Goal: Check status: Check status

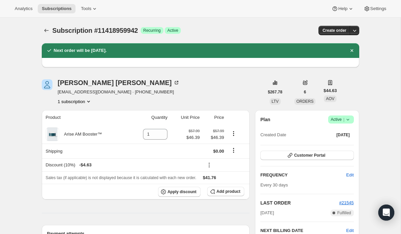
scroll to position [54, 0]
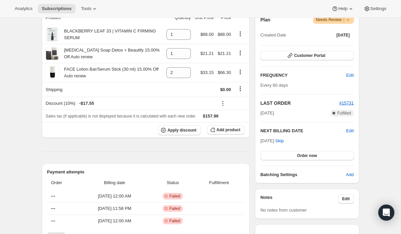
scroll to position [130, 0]
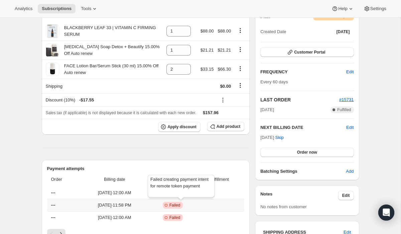
click at [180, 206] on span "Failed" at bounding box center [174, 204] width 11 height 5
drag, startPoint x: 151, startPoint y: 178, endPoint x: 156, endPoint y: 178, distance: 5.0
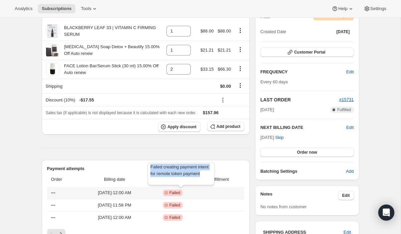
drag, startPoint x: 150, startPoint y: 167, endPoint x: 170, endPoint y: 180, distance: 23.6
click at [170, 180] on div "Failed creating payment intent for remote token payment" at bounding box center [180, 175] width 69 height 28
copy span "Failed creating payment intent for remote token payment"
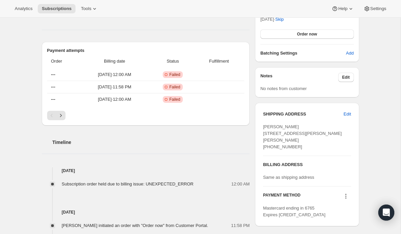
scroll to position [246, 0]
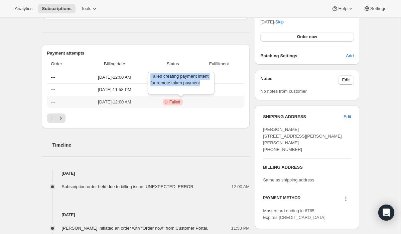
drag, startPoint x: 150, startPoint y: 76, endPoint x: 168, endPoint y: 89, distance: 22.3
click at [168, 89] on div "Failed creating payment intent for remote token payment" at bounding box center [180, 84] width 69 height 28
copy span "Failed creating payment intent for remote token payment"
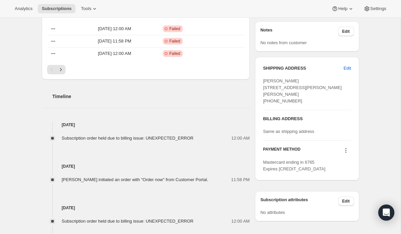
scroll to position [296, 0]
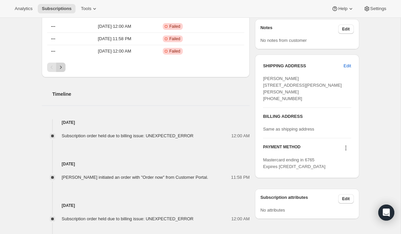
click at [61, 66] on icon "Next" at bounding box center [60, 67] width 7 height 7
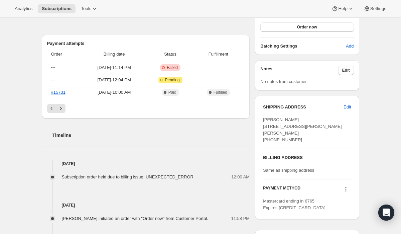
scroll to position [253, 0]
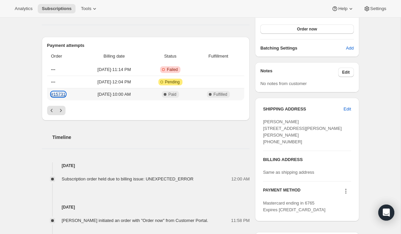
click at [62, 95] on link "#15731" at bounding box center [58, 94] width 14 height 5
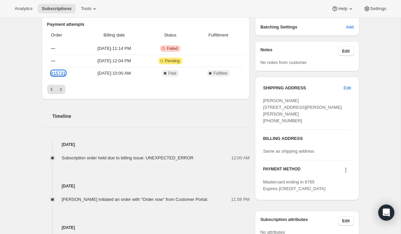
scroll to position [278, 0]
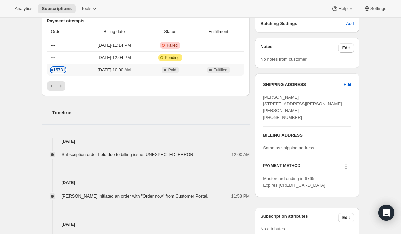
click at [61, 68] on link "#15731" at bounding box center [58, 69] width 14 height 5
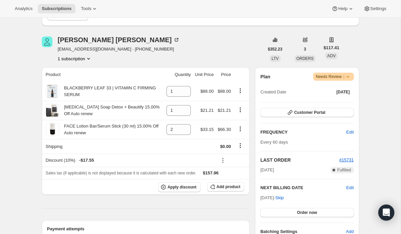
scroll to position [66, 0]
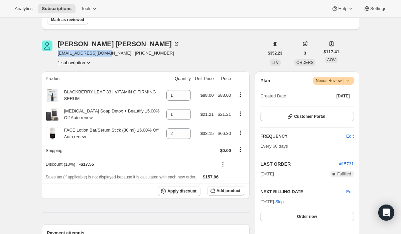
drag, startPoint x: 109, startPoint y: 53, endPoint x: 58, endPoint y: 55, distance: 51.2
click at [58, 55] on span "[EMAIL_ADDRESS][DOMAIN_NAME] · [PHONE_NUMBER]" at bounding box center [119, 53] width 122 height 7
copy span "[EMAIL_ADDRESS][DOMAIN_NAME]"
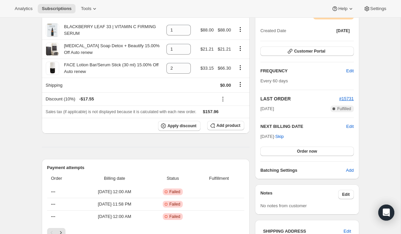
scroll to position [137, 0]
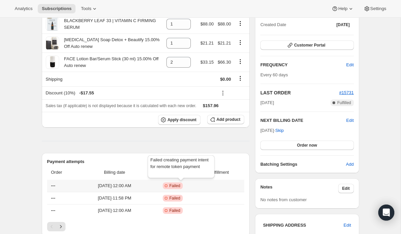
click at [182, 187] on span "Critical Incomplete Failed" at bounding box center [173, 185] width 20 height 7
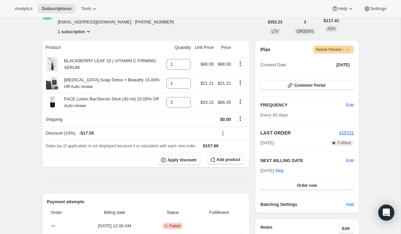
scroll to position [98, 0]
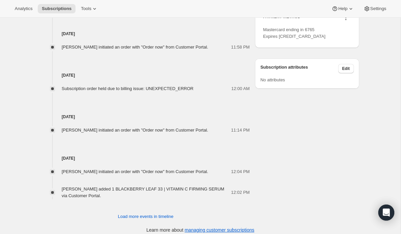
scroll to position [432, 0]
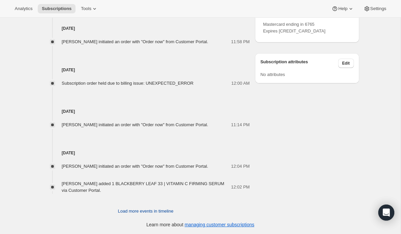
click at [135, 211] on span "Load more events in timeline" at bounding box center [145, 210] width 55 height 7
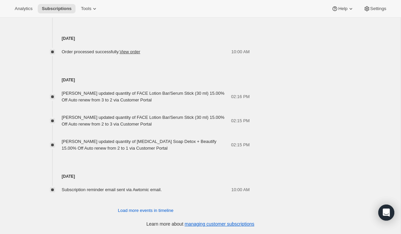
scroll to position [724, 0]
click at [137, 212] on span "Load more events in timeline" at bounding box center [145, 210] width 55 height 7
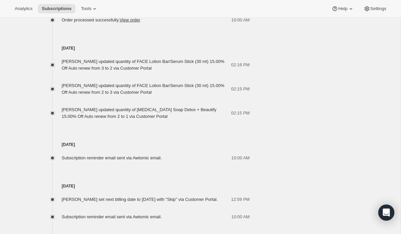
scroll to position [742, 0]
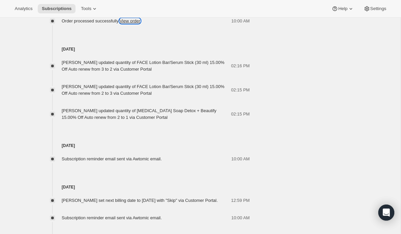
click at [140, 23] on link "View order" at bounding box center [130, 20] width 21 height 5
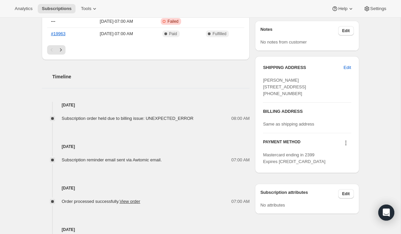
scroll to position [296, 0]
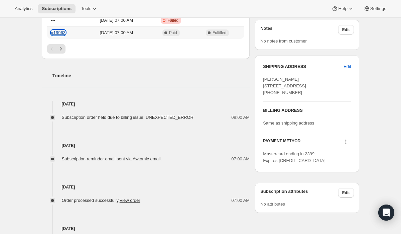
click at [61, 33] on link "#19963" at bounding box center [58, 32] width 14 height 5
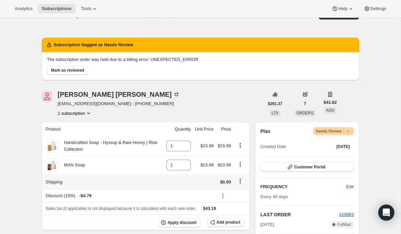
scroll to position [0, 0]
